Goal: Information Seeking & Learning: Learn about a topic

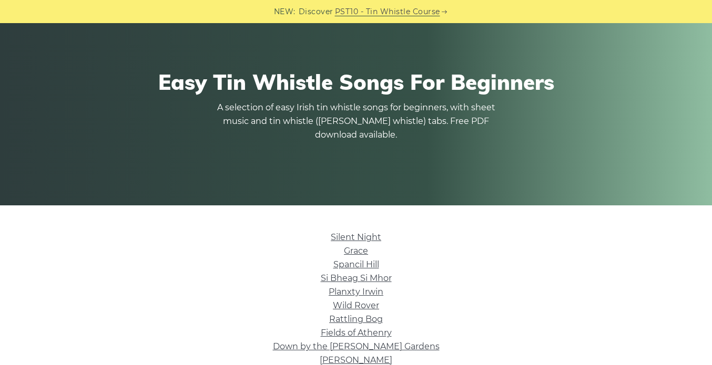
scroll to position [117, 0]
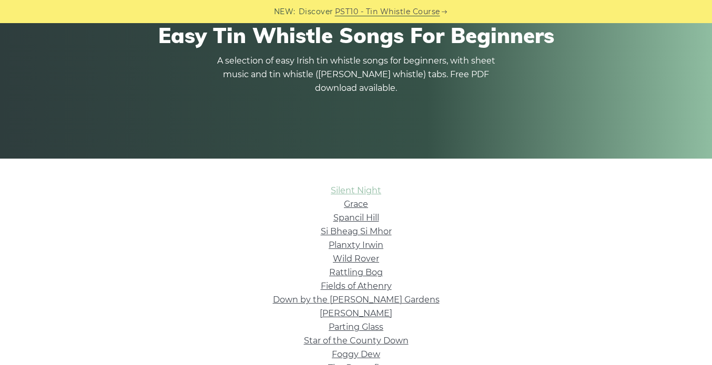
click at [347, 189] on link "Silent Night" at bounding box center [356, 191] width 50 height 10
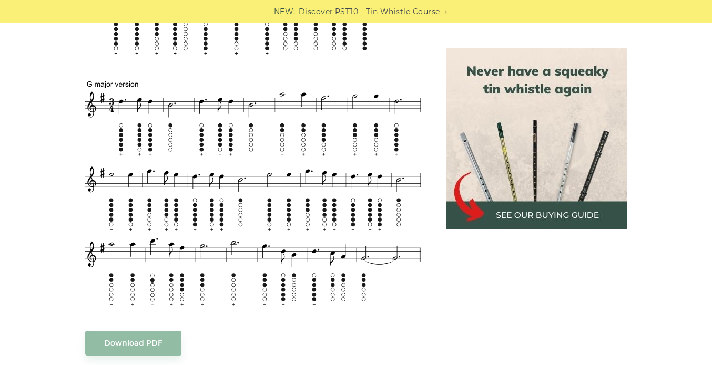
scroll to position [626, 0]
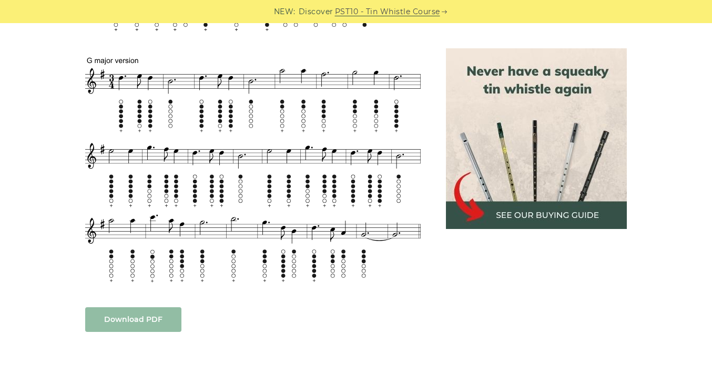
click at [123, 317] on body "NEW: Discover PST10 - Tin Whistle Course Lessons Fingering Charts Tabs & Notes …" at bounding box center [356, 334] width 712 height 1920
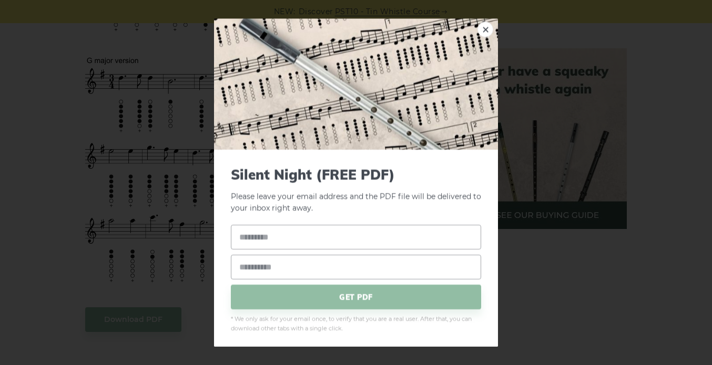
click at [169, 228] on div "× Silent Night (FREE PDF) Please leave your email address and the PDF file will…" at bounding box center [356, 182] width 712 height 365
click at [477, 31] on link "×" at bounding box center [485, 30] width 16 height 16
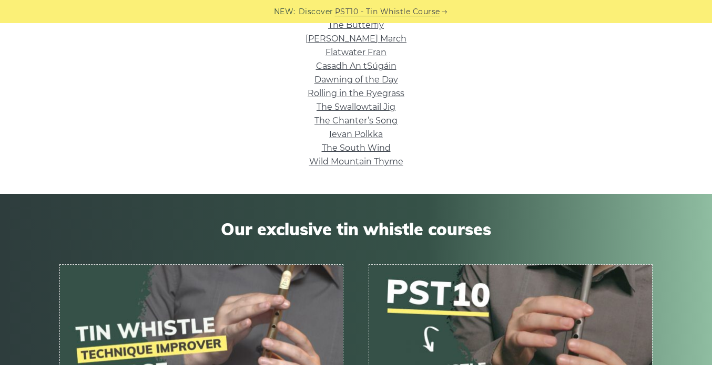
scroll to position [591, 0]
